Goal: Check status: Check status

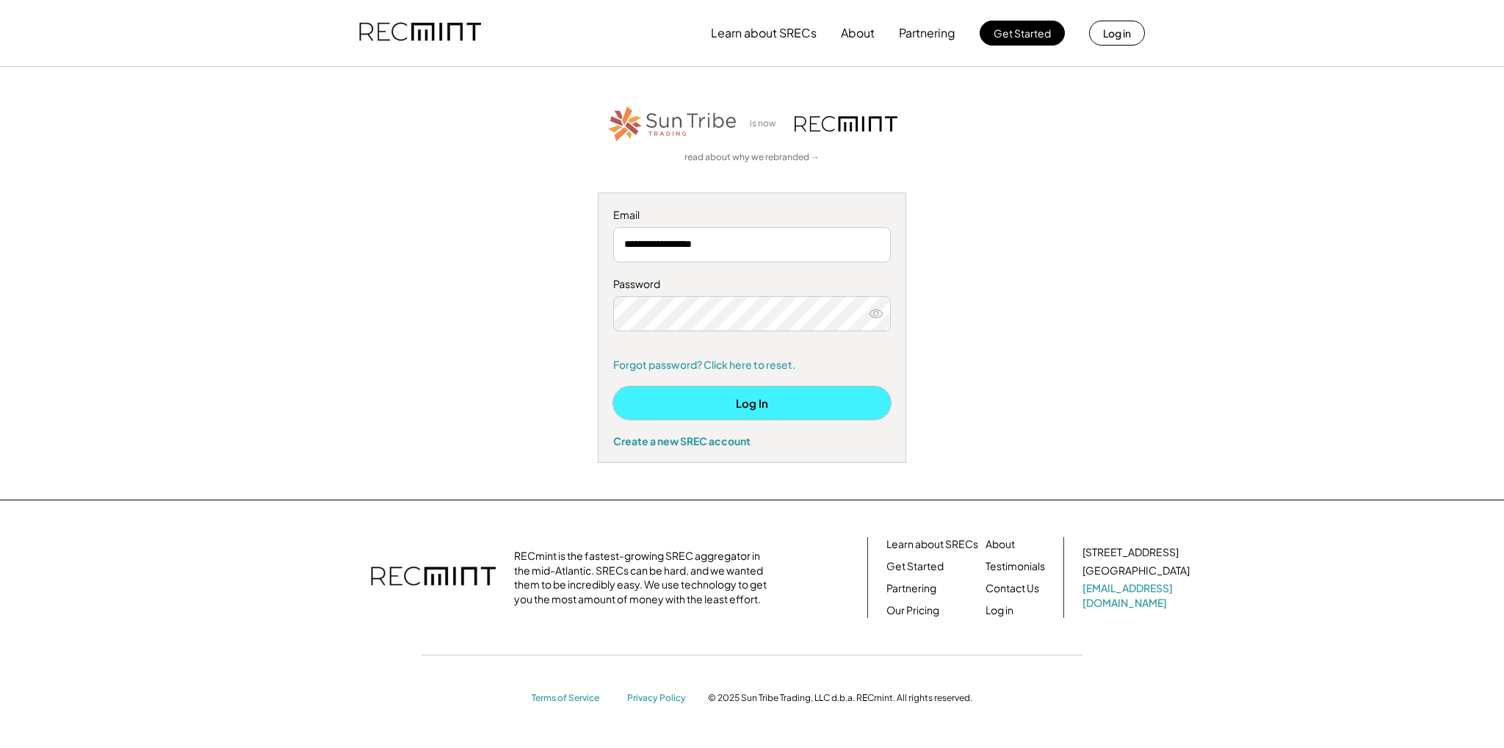
click at [762, 399] on button "Log In" at bounding box center [752, 402] width 278 height 33
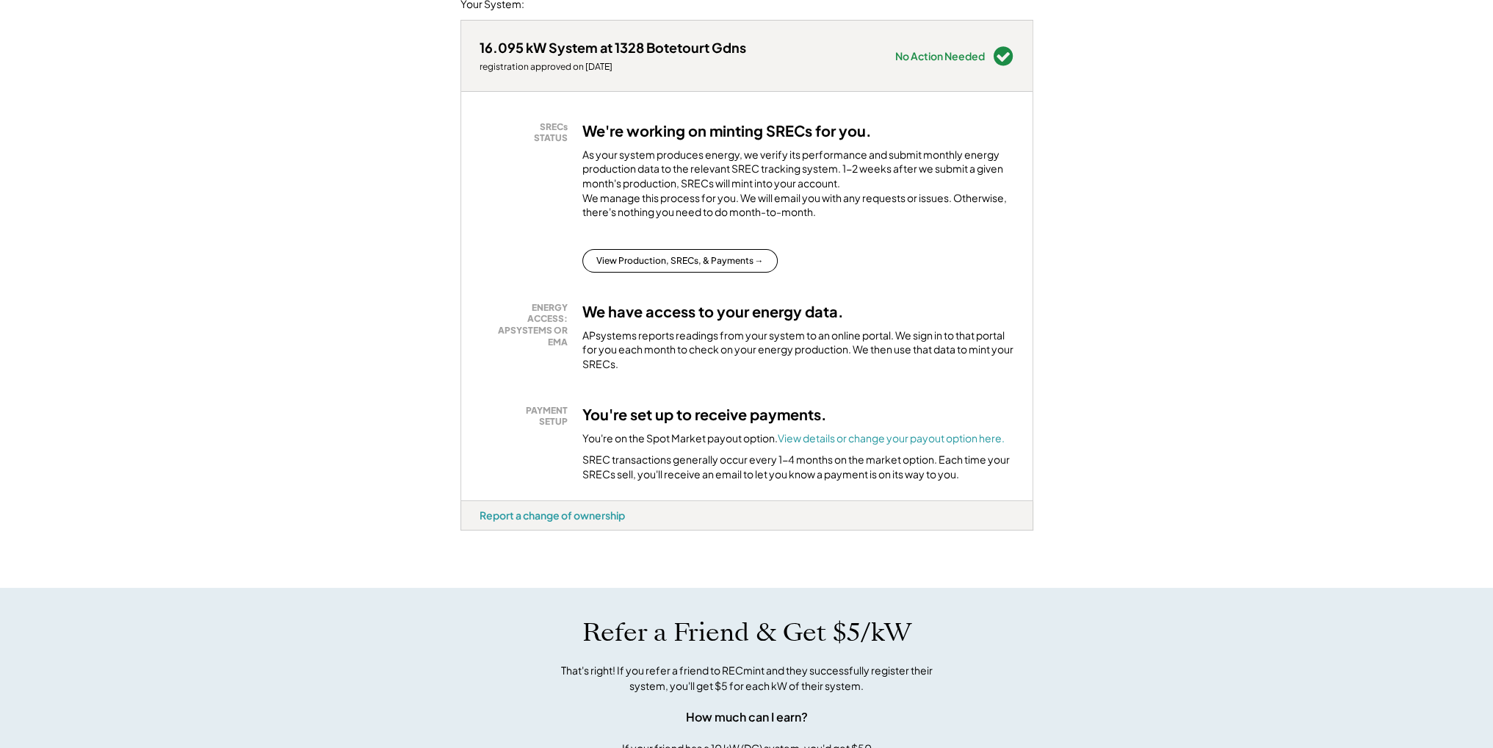
scroll to position [73, 0]
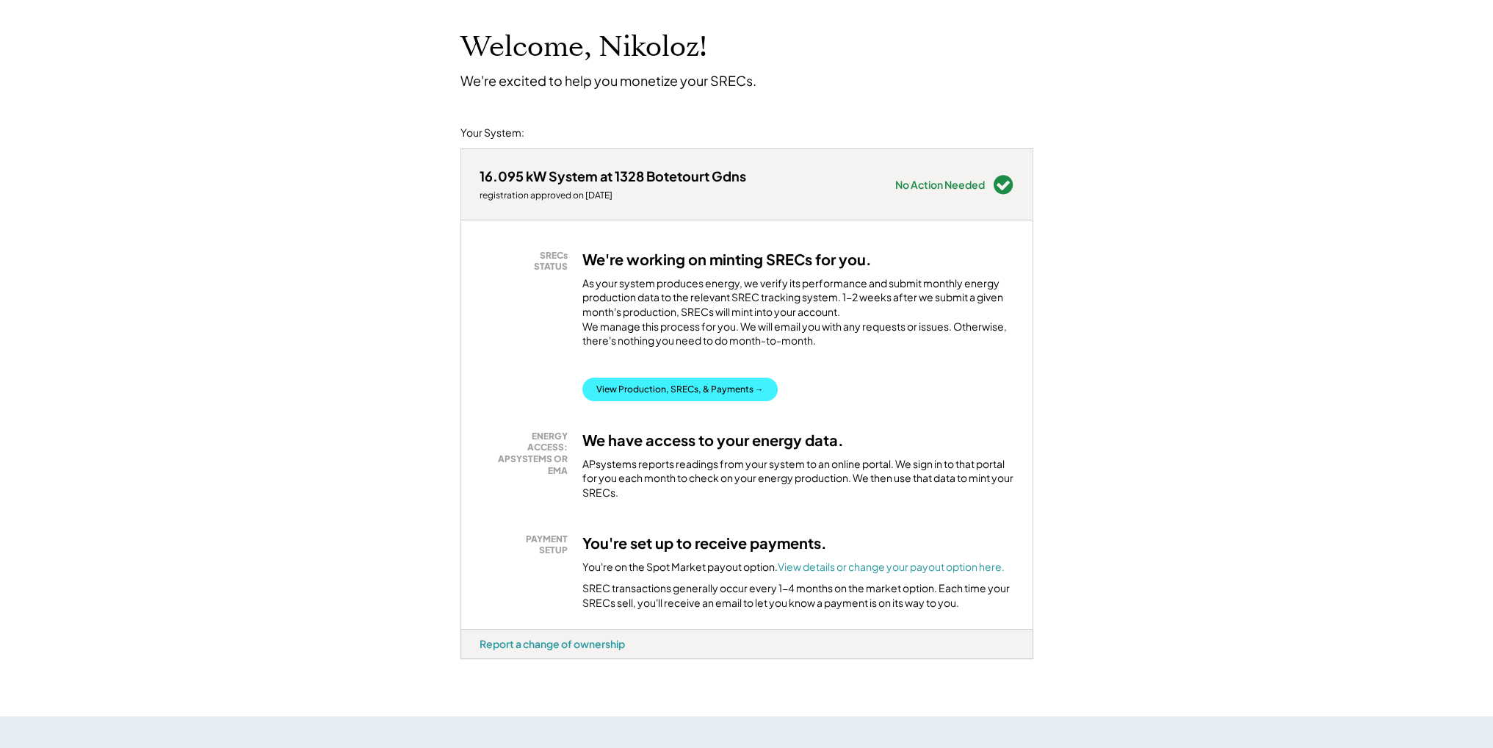
click at [719, 399] on button "View Production, SRECs, & Payments →" at bounding box center [679, 389] width 195 height 24
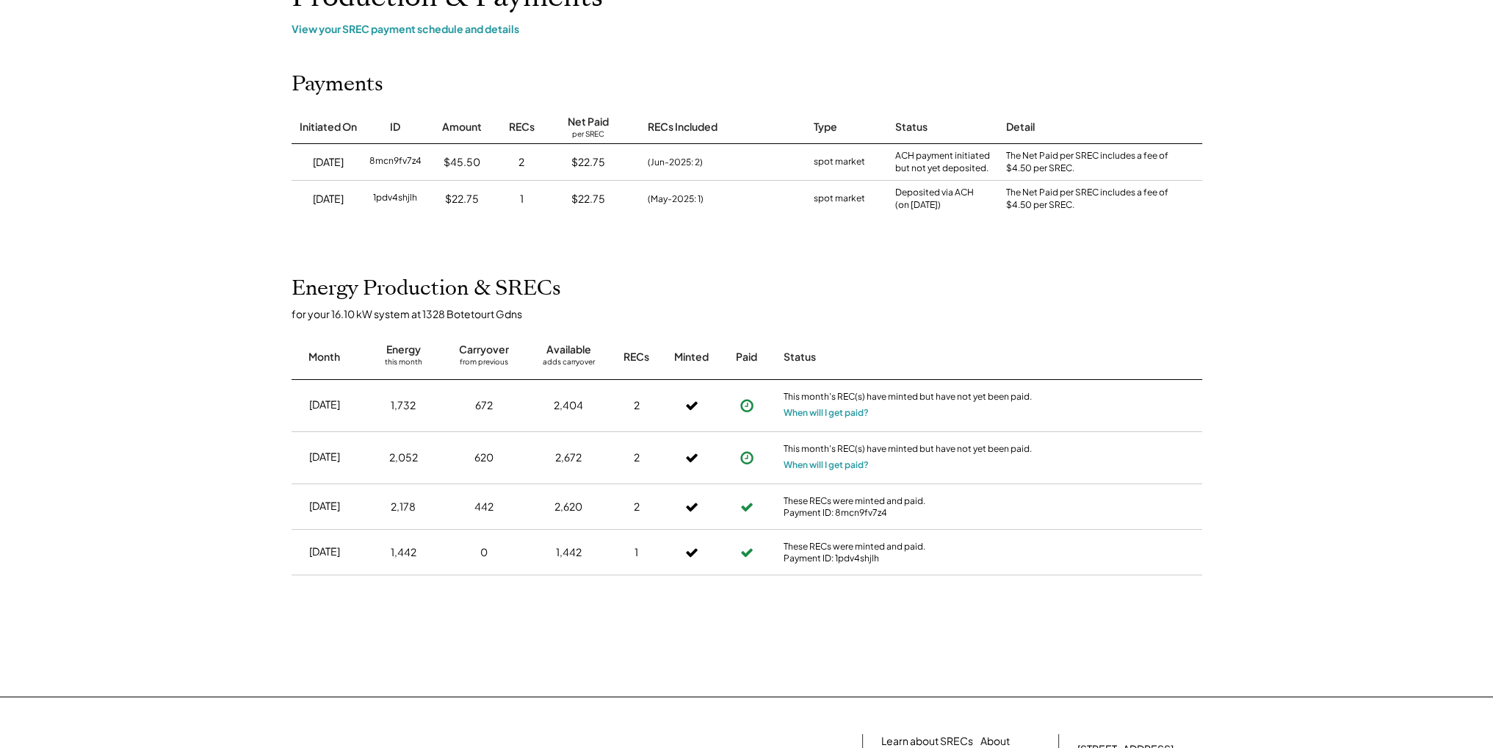
scroll to position [147, 0]
